Goal: Task Accomplishment & Management: Use online tool/utility

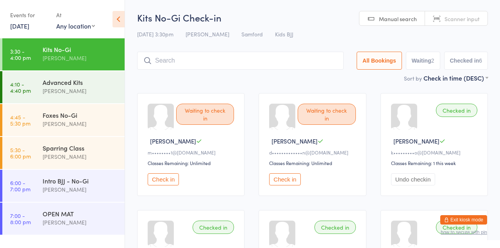
click at [169, 70] on input "search" at bounding box center [240, 61] width 207 height 18
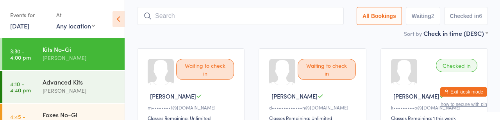
scroll to position [57, 0]
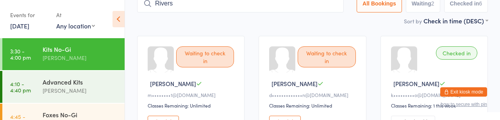
click at [162, 8] on input "Rivers" at bounding box center [240, 4] width 207 height 18
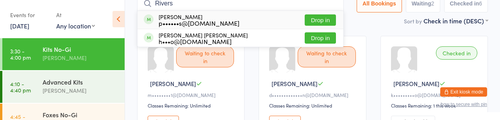
type input "Rivers"
click at [305, 44] on button "Drop in" at bounding box center [320, 37] width 31 height 11
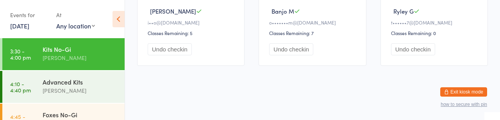
scroll to position [61, 0]
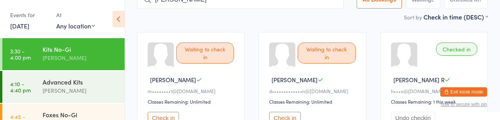
type input "[PERSON_NAME]"
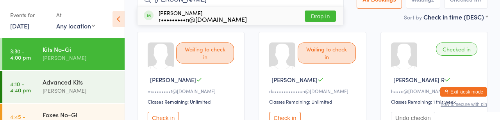
click at [204, 22] on div "r•••••••••n@[DOMAIN_NAME]" at bounding box center [203, 19] width 88 height 6
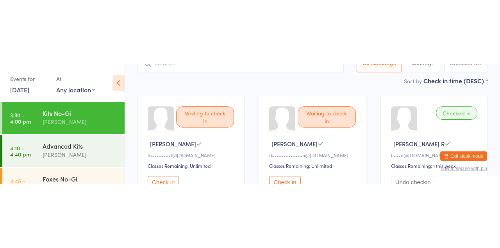
scroll to position [57, 0]
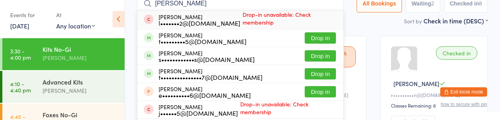
type input "[PERSON_NAME]"
click at [246, 43] on div "t•••••••••5@[DOMAIN_NAME]" at bounding box center [203, 41] width 88 height 6
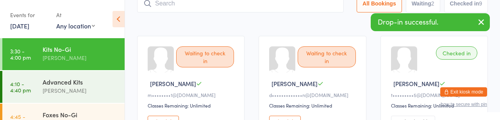
click at [478, 48] on div "Checked in [PERSON_NAME] H t•••••••••5@[DOMAIN_NAME] Classes Remaining: Unlimit…" at bounding box center [433, 87] width 107 height 103
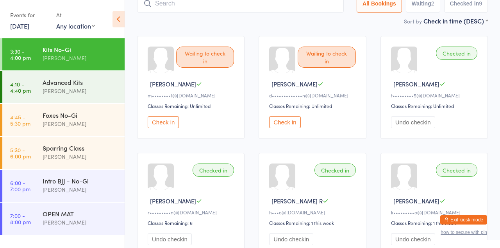
click at [60, 119] on div "Foxes No-Gi" at bounding box center [80, 115] width 75 height 9
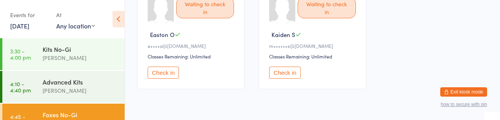
click at [288, 79] on button "Check in" at bounding box center [284, 73] width 31 height 12
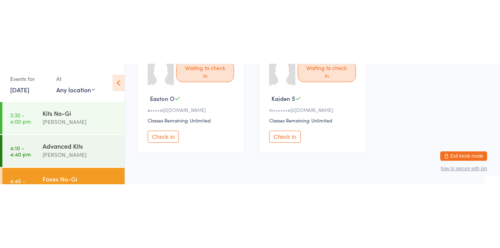
scroll to position [126, 0]
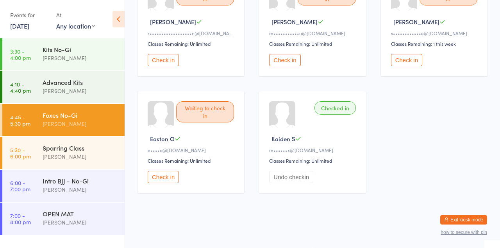
click at [175, 183] on button "Check in" at bounding box center [163, 177] width 31 height 12
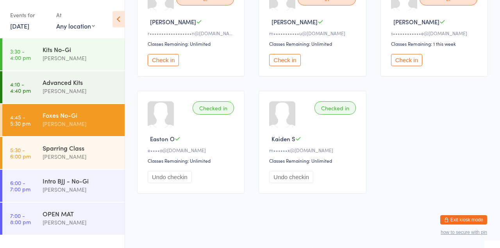
click at [43, 95] on div "[PERSON_NAME]" at bounding box center [80, 90] width 75 height 9
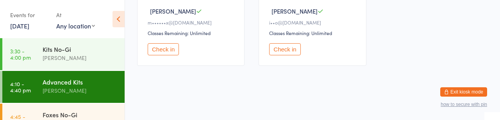
scroll to position [253, 0]
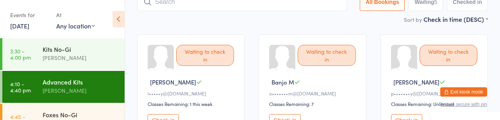
click at [175, 5] on input "search" at bounding box center [242, 2] width 210 height 18
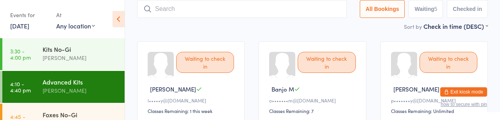
scroll to position [57, 0]
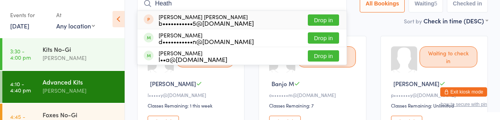
type input "Heath"
click at [308, 42] on button "Drop in" at bounding box center [323, 37] width 31 height 11
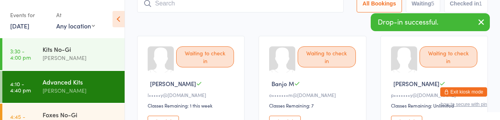
click at [15, 56] on time "3:30 - 4:00 pm" at bounding box center [20, 54] width 21 height 12
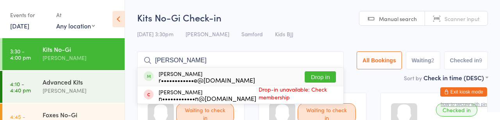
type input "[PERSON_NAME]"
click at [305, 83] on button "Drop in" at bounding box center [320, 76] width 31 height 11
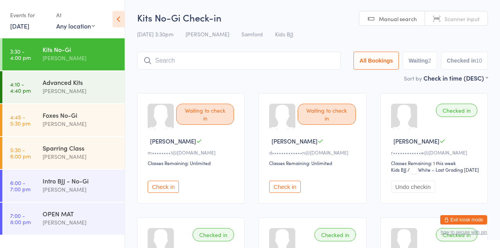
click at [179, 69] on input "search" at bounding box center [238, 61] width 203 height 18
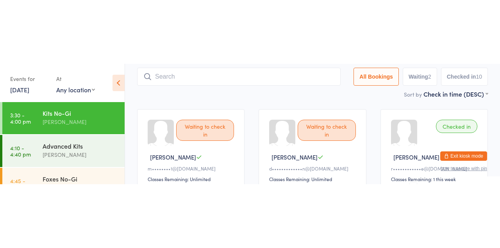
scroll to position [57, 0]
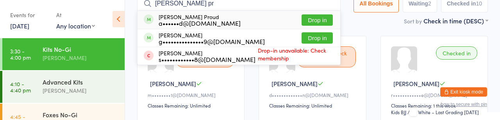
type input "[PERSON_NAME] pr"
click at [301, 26] on button "Drop in" at bounding box center [316, 19] width 31 height 11
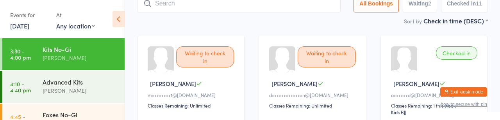
click at [248, 7] on input "search" at bounding box center [238, 4] width 203 height 18
type input "Alon"
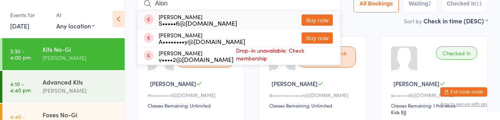
click at [301, 26] on button "Buy now" at bounding box center [316, 19] width 31 height 11
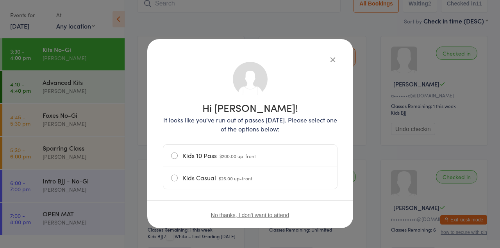
click at [331, 59] on icon "button" at bounding box center [332, 59] width 9 height 9
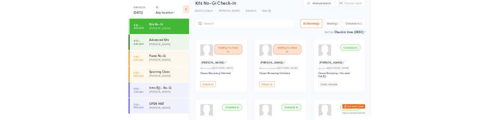
scroll to position [0, 0]
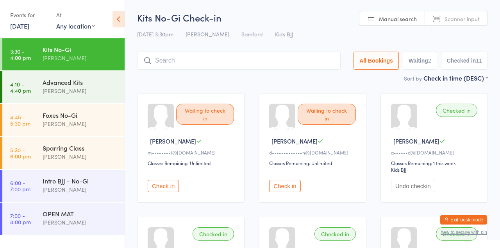
click at [102, 119] on div "Foxes No-Gi" at bounding box center [80, 115] width 75 height 9
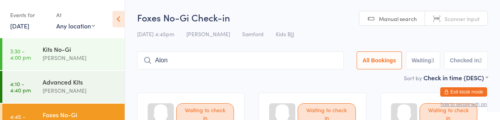
type input "Alon"
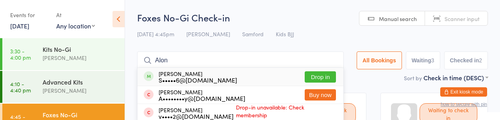
click at [305, 83] on button "Drop in" at bounding box center [320, 76] width 31 height 11
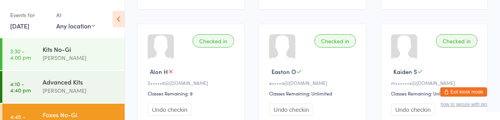
scroll to position [186, 0]
